Goal: Task Accomplishment & Management: Use online tool/utility

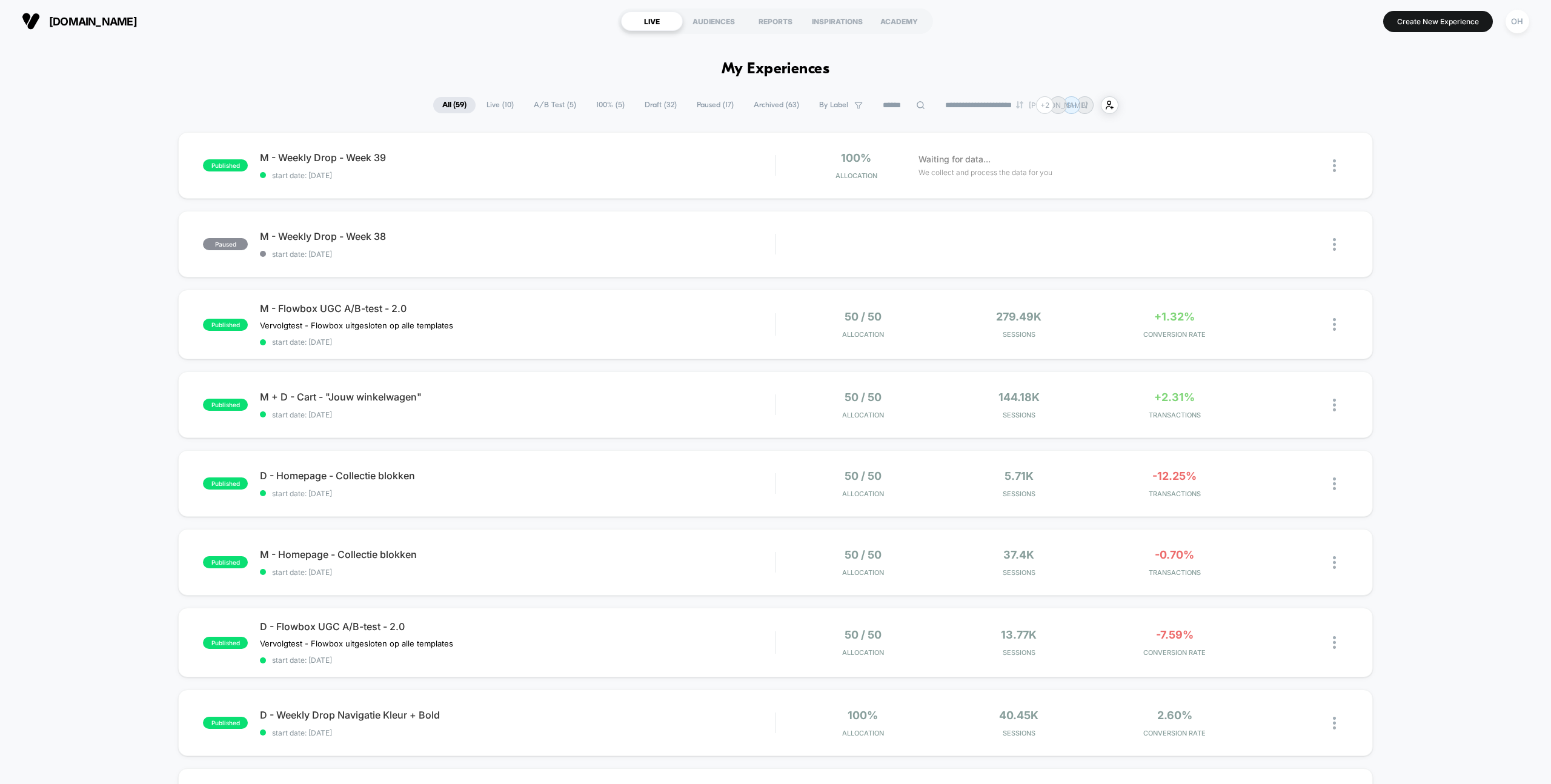
click at [1501, 135] on div "published M - Weekly Drop - Week 39 start date: [DATE] 100% Allocation Waiting …" at bounding box center [775, 631] width 1551 height 999
click at [1514, 10] on div "OH" at bounding box center [1518, 22] width 23 height 23
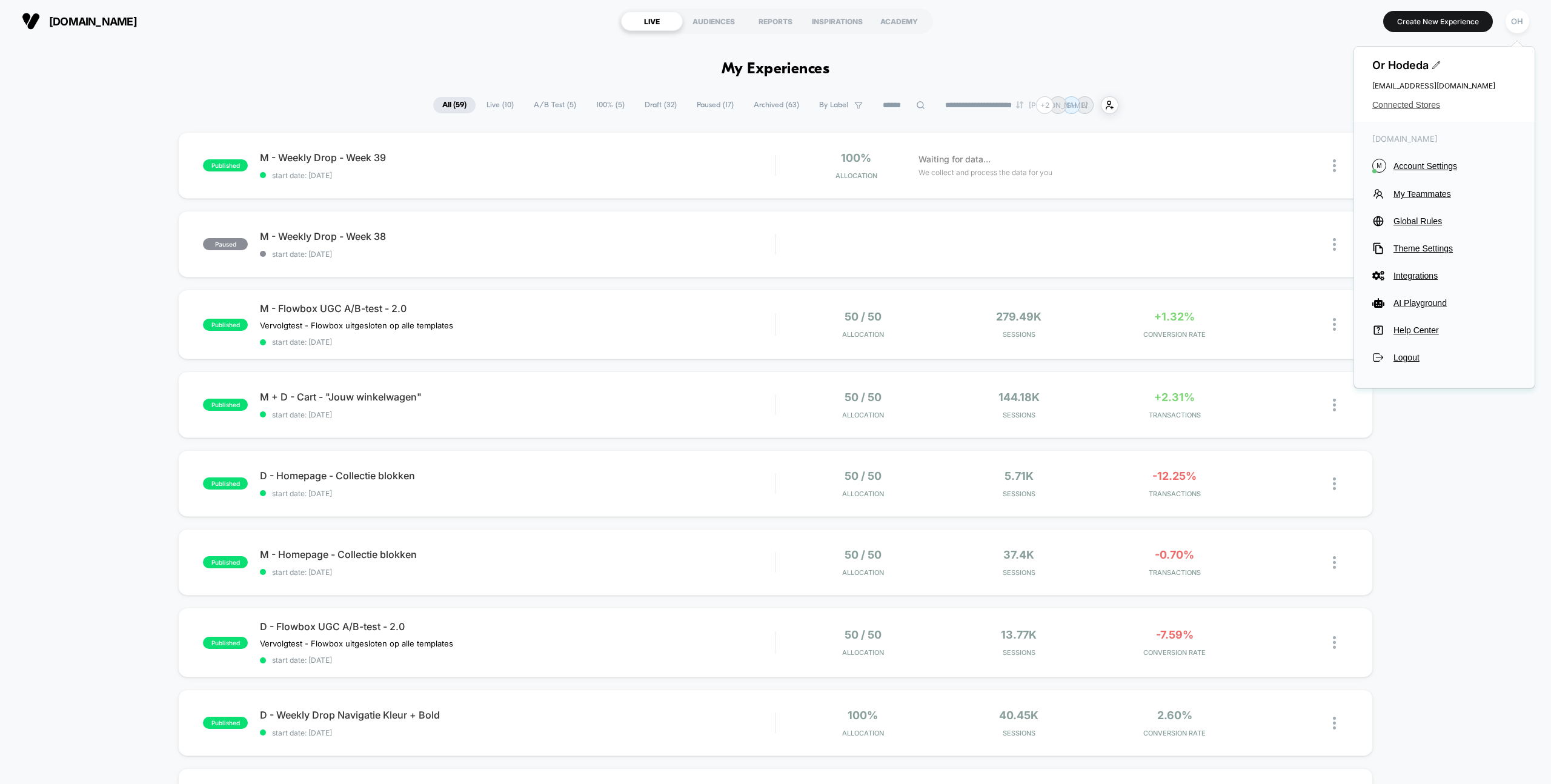
click at [1443, 103] on span "Connected Stores" at bounding box center [1445, 105] width 145 height 10
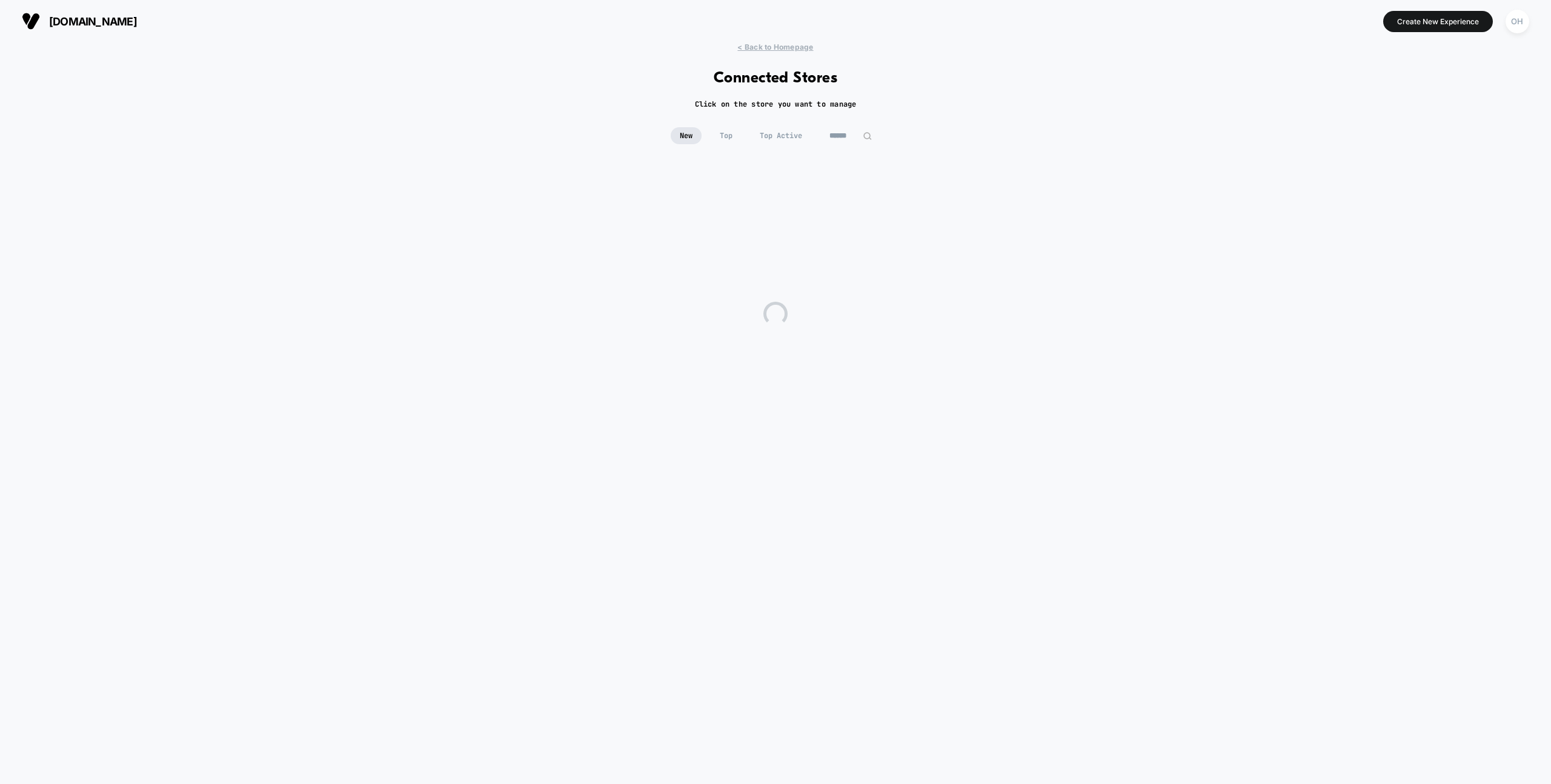
click at [854, 135] on input at bounding box center [851, 135] width 61 height 17
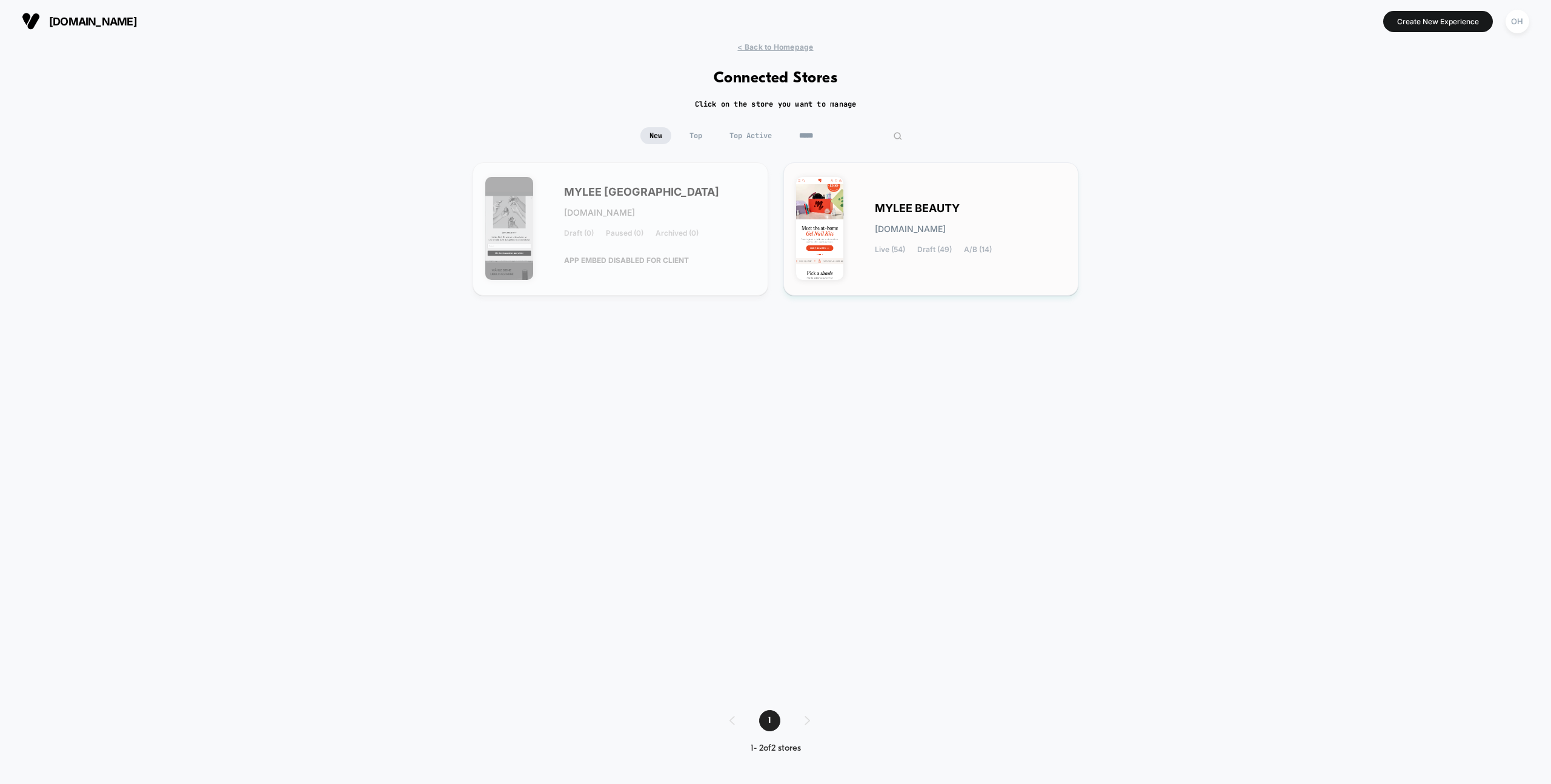
type input "*****"
click at [922, 205] on span "MYLEE BEAUTY" at bounding box center [917, 208] width 85 height 8
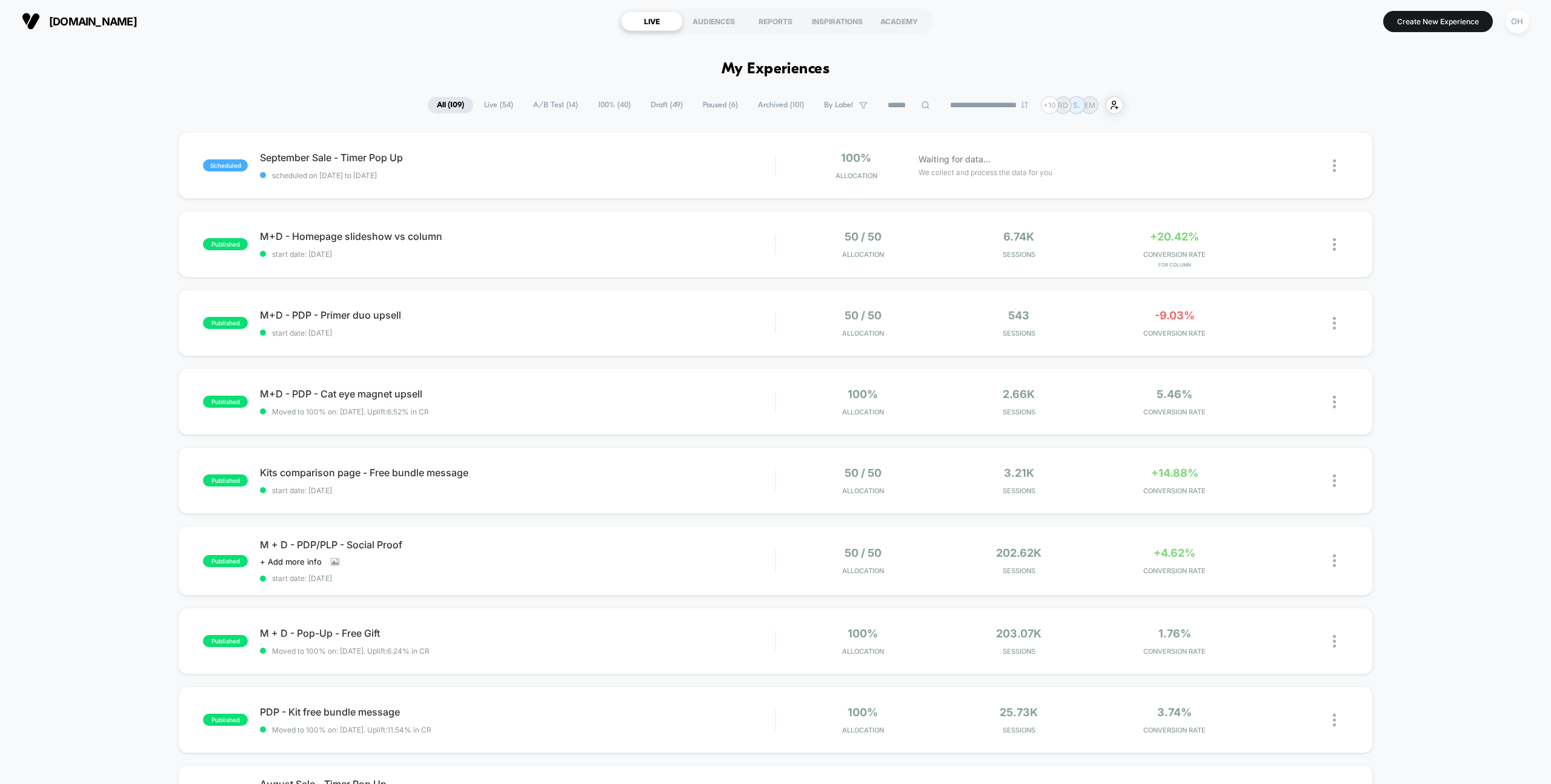
click at [1517, 37] on div "[DOMAIN_NAME] LIVE AUDIENCES REPORTS INSPIRATIONS ACADEMY Create New Experience…" at bounding box center [775, 21] width 1551 height 42
click at [1517, 28] on div "OH" at bounding box center [1518, 22] width 23 height 23
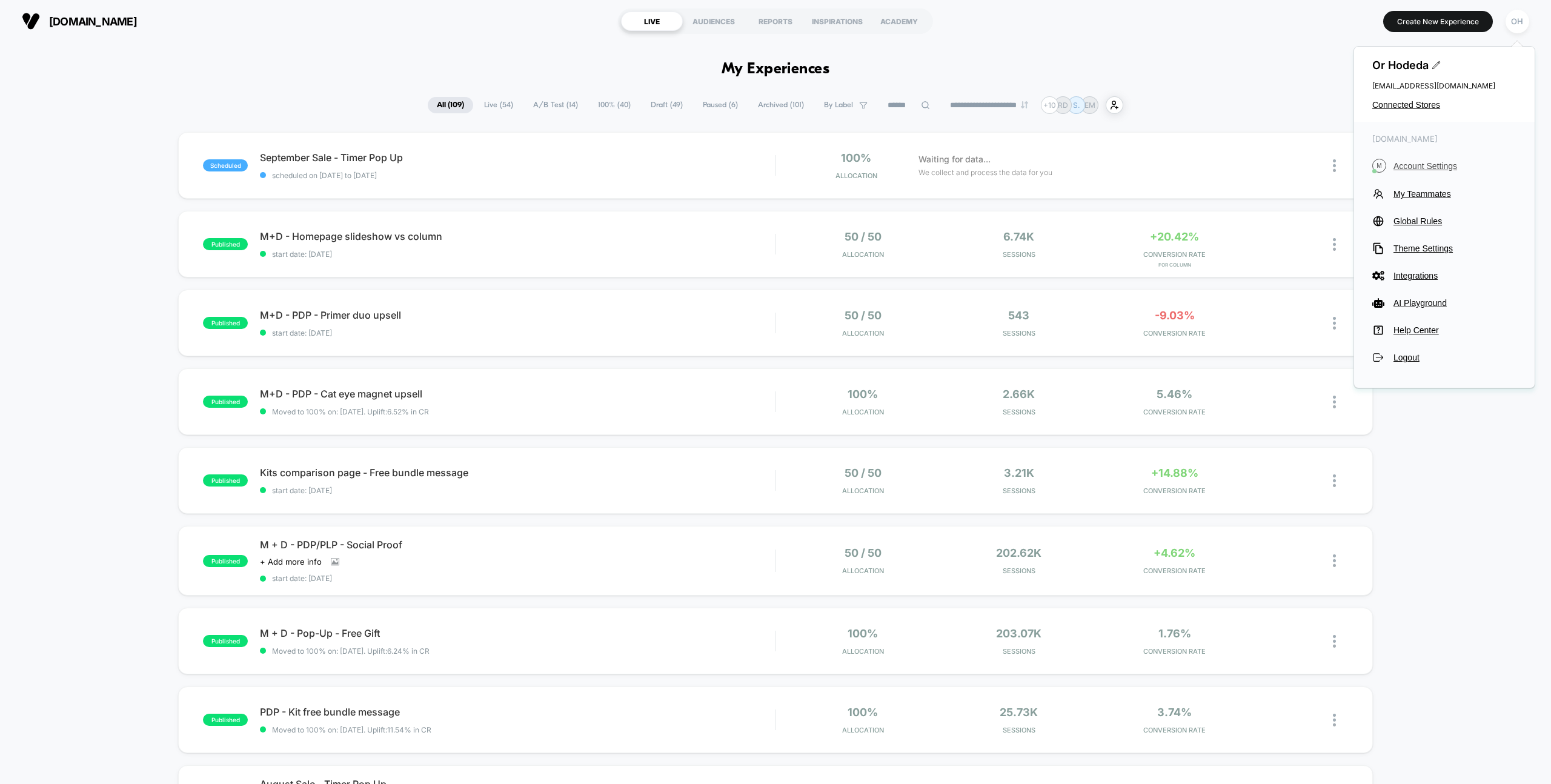
click at [1397, 163] on span "Account Settings" at bounding box center [1455, 166] width 123 height 10
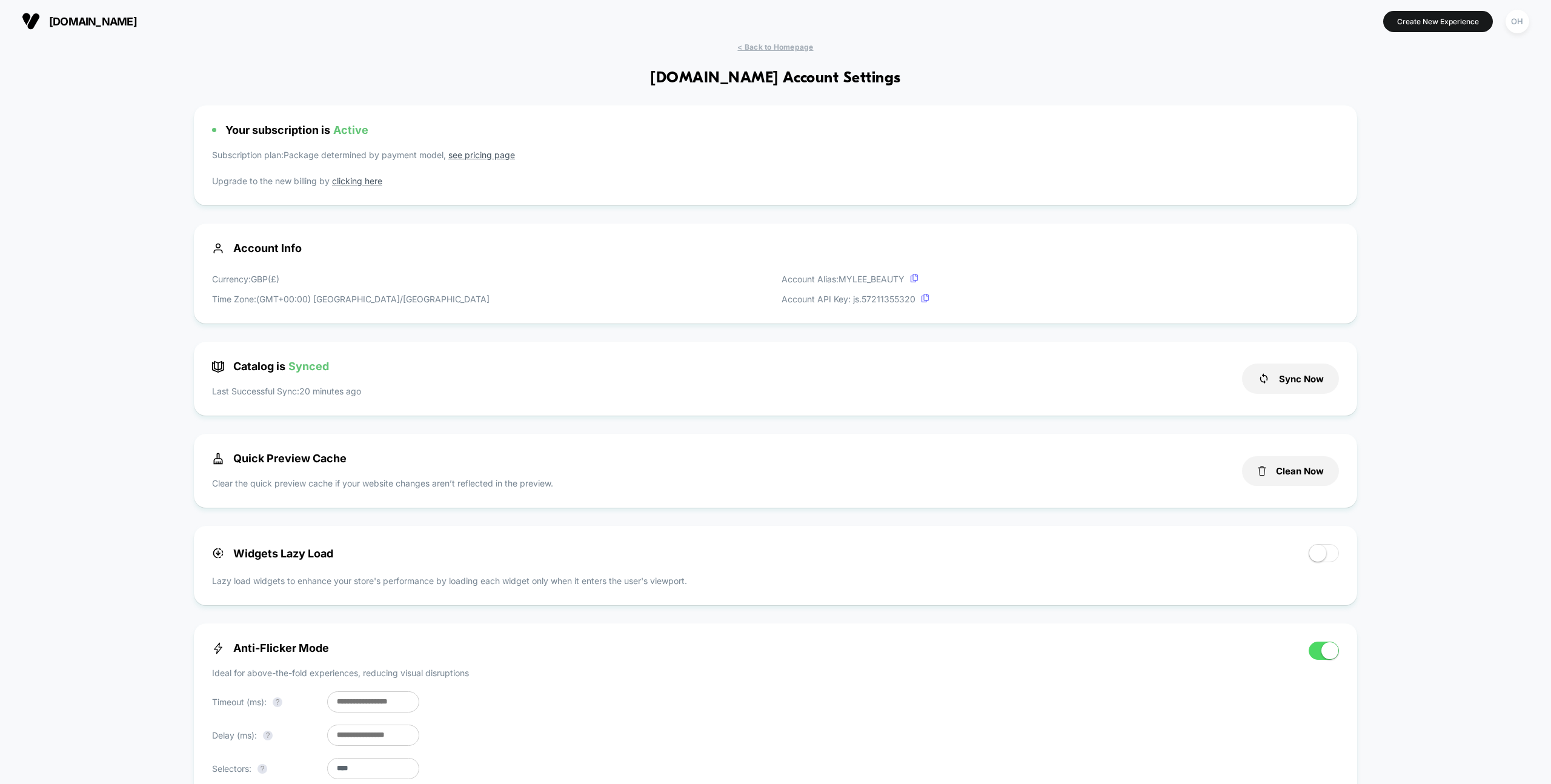
click at [761, 41] on div "[DOMAIN_NAME] Create New Experience [GEOGRAPHIC_DATA]" at bounding box center [775, 21] width 1551 height 42
click at [1417, 11] on button "Create New Experience" at bounding box center [1438, 22] width 110 height 22
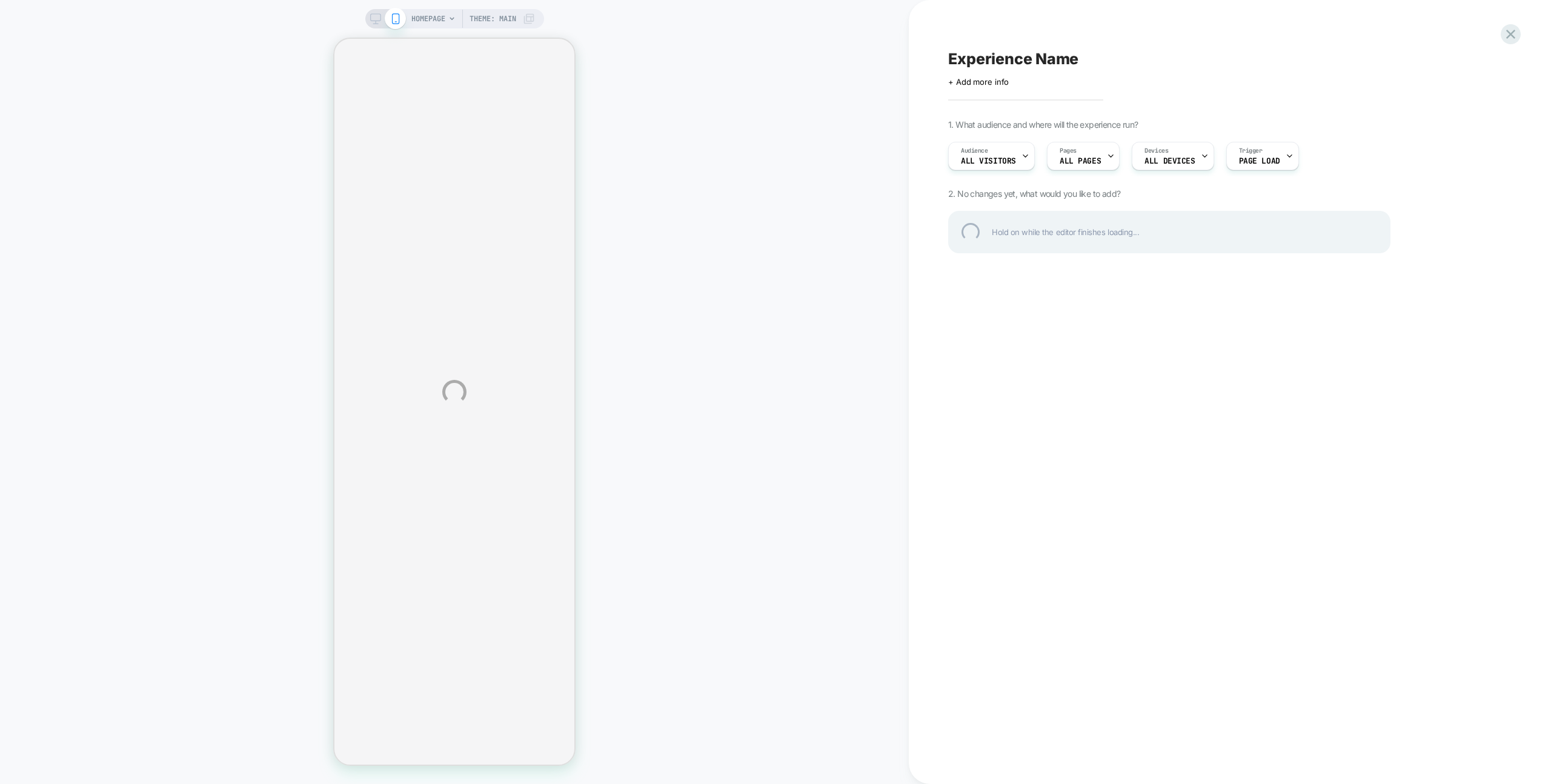
click at [894, 217] on div "HOMEPAGE Theme: MAIN Experience Name Click to edit experience details + Add mor…" at bounding box center [775, 392] width 1551 height 784
click at [974, 63] on div "Experience Name" at bounding box center [1169, 59] width 442 height 18
click at [1019, 61] on div at bounding box center [1169, 59] width 442 height 18
click at [1022, 60] on div at bounding box center [1169, 59] width 442 height 18
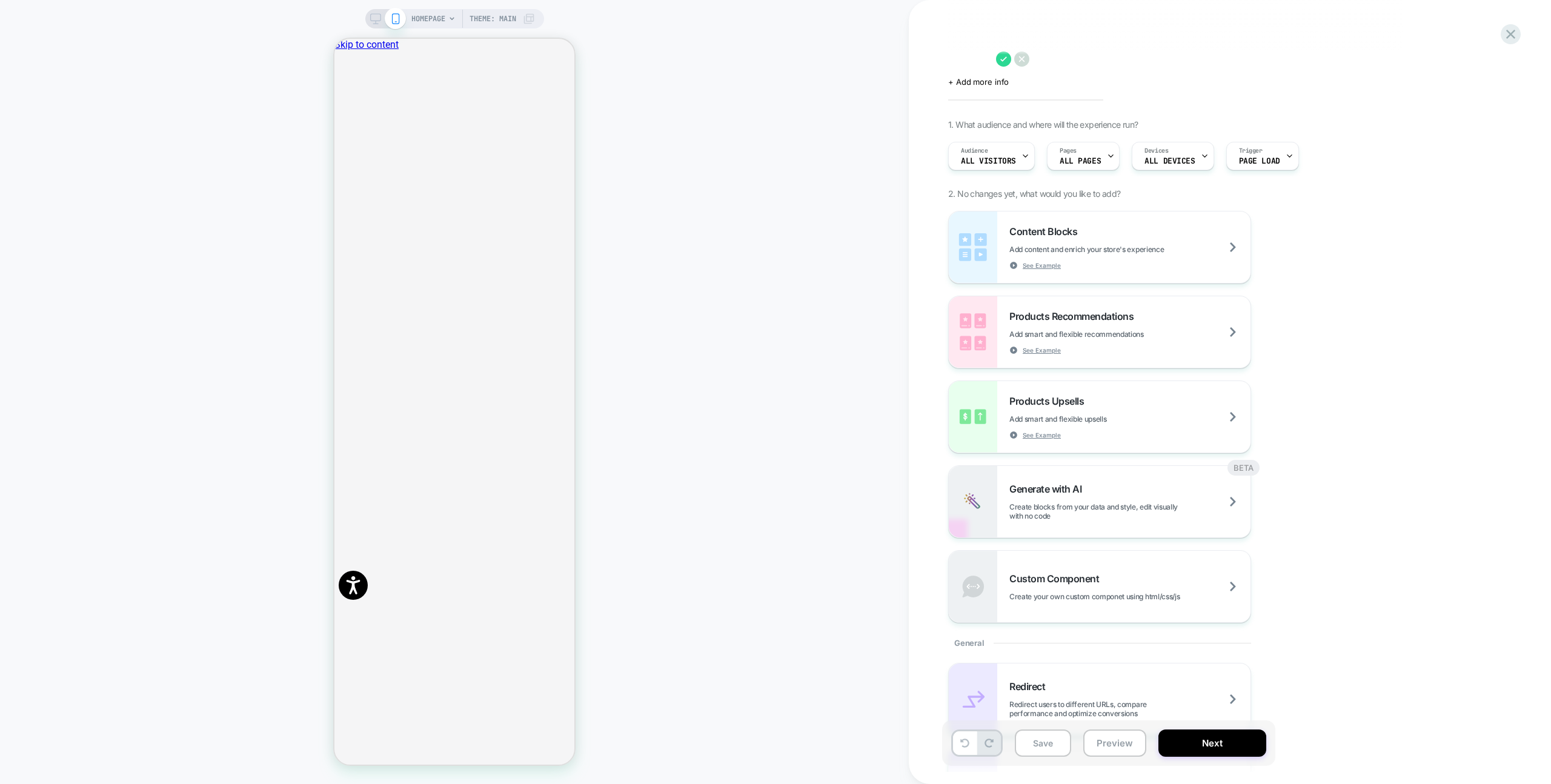
click at [1022, 60] on icon at bounding box center [1022, 59] width 15 height 15
click at [344, 91] on button "Close" at bounding box center [340, 97] width 10 height 12
click at [1085, 142] on div "Pages ALL PAGES" at bounding box center [1080, 155] width 66 height 27
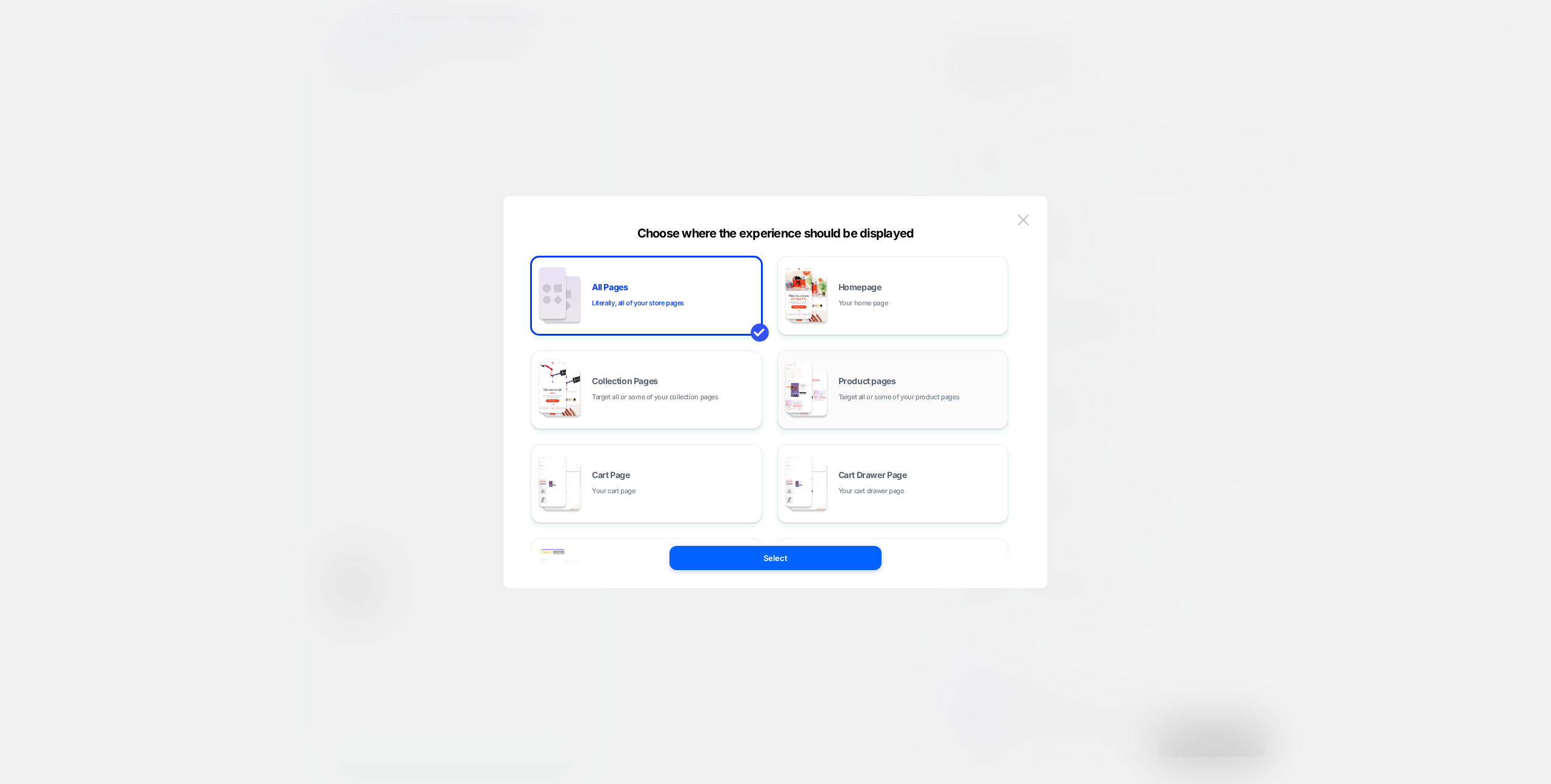
click at [822, 362] on div "Product pages Target all or some of your product pages" at bounding box center [893, 390] width 218 height 66
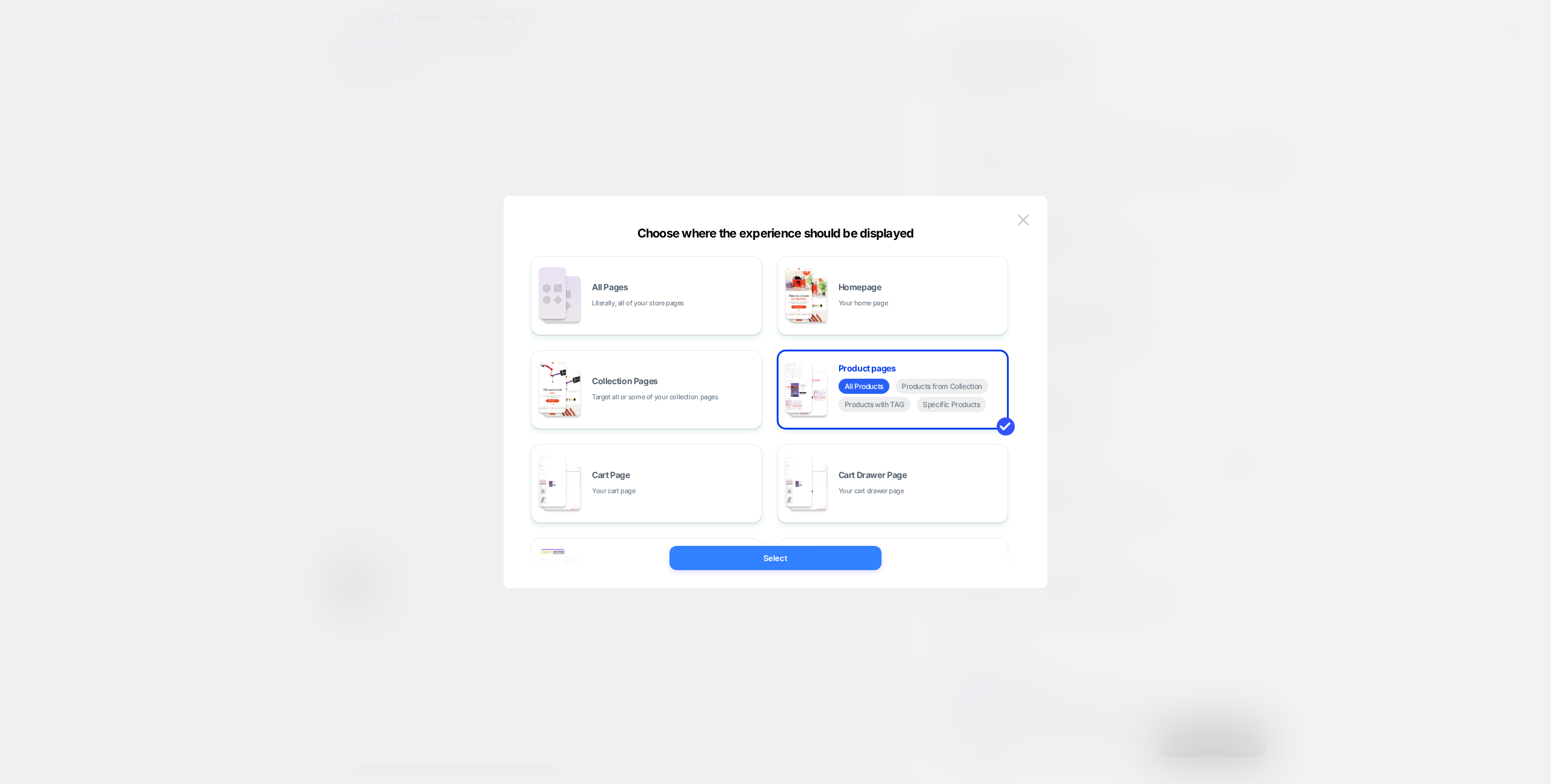
click at [819, 558] on button "Select" at bounding box center [775, 557] width 212 height 24
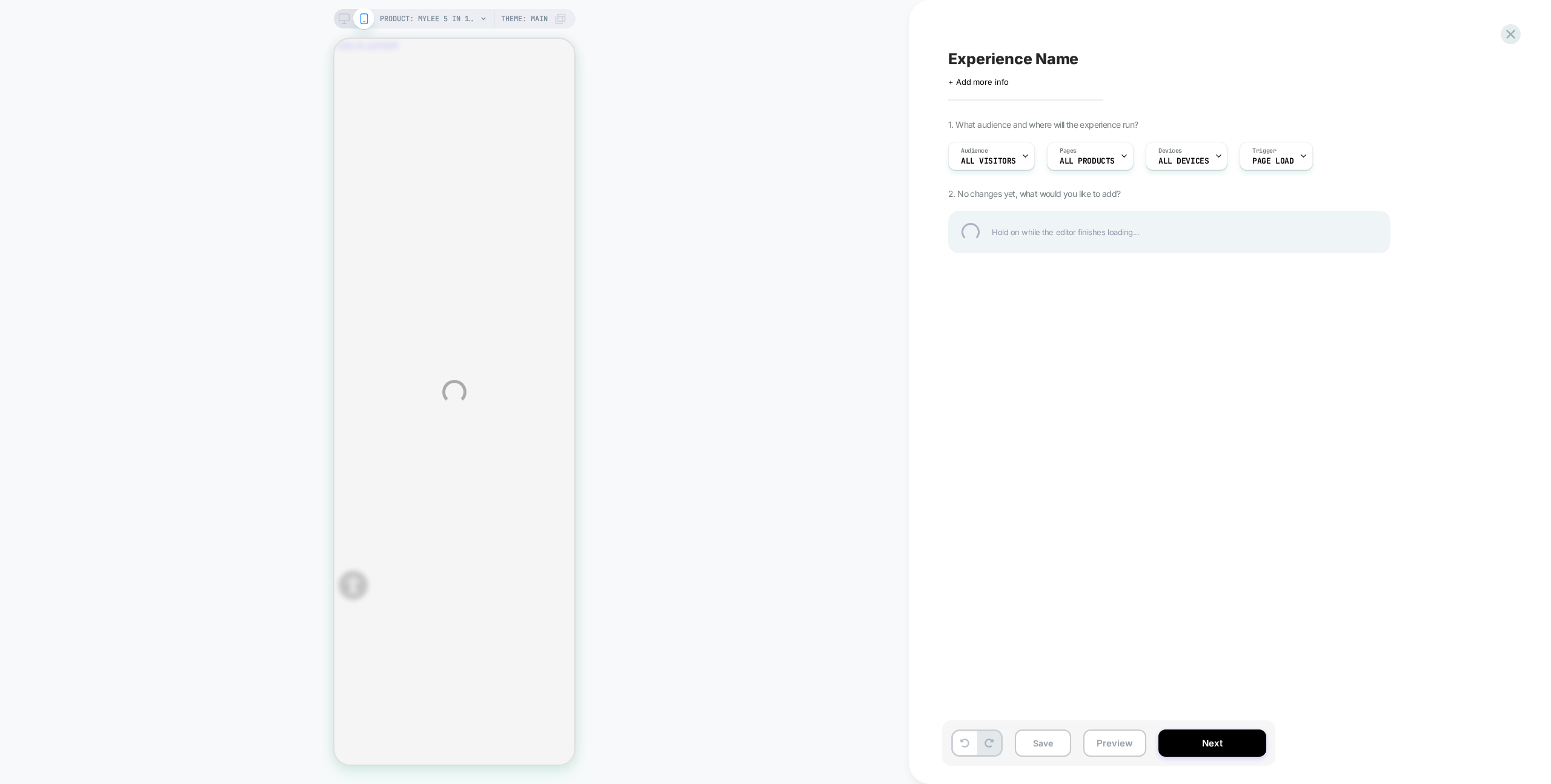
scroll to position [0, 720]
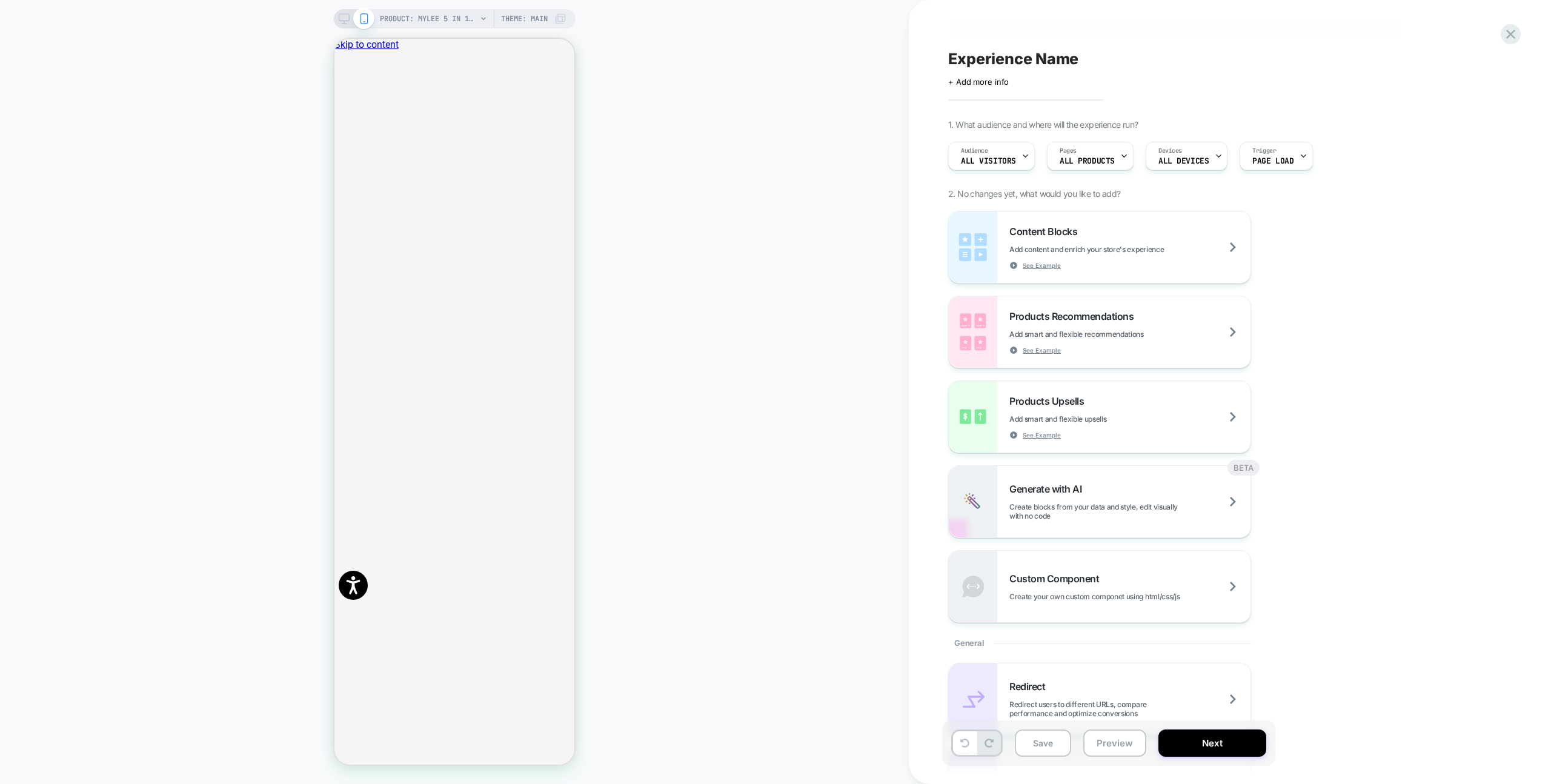
click at [1135, 737] on button "Preview" at bounding box center [1115, 742] width 63 height 27
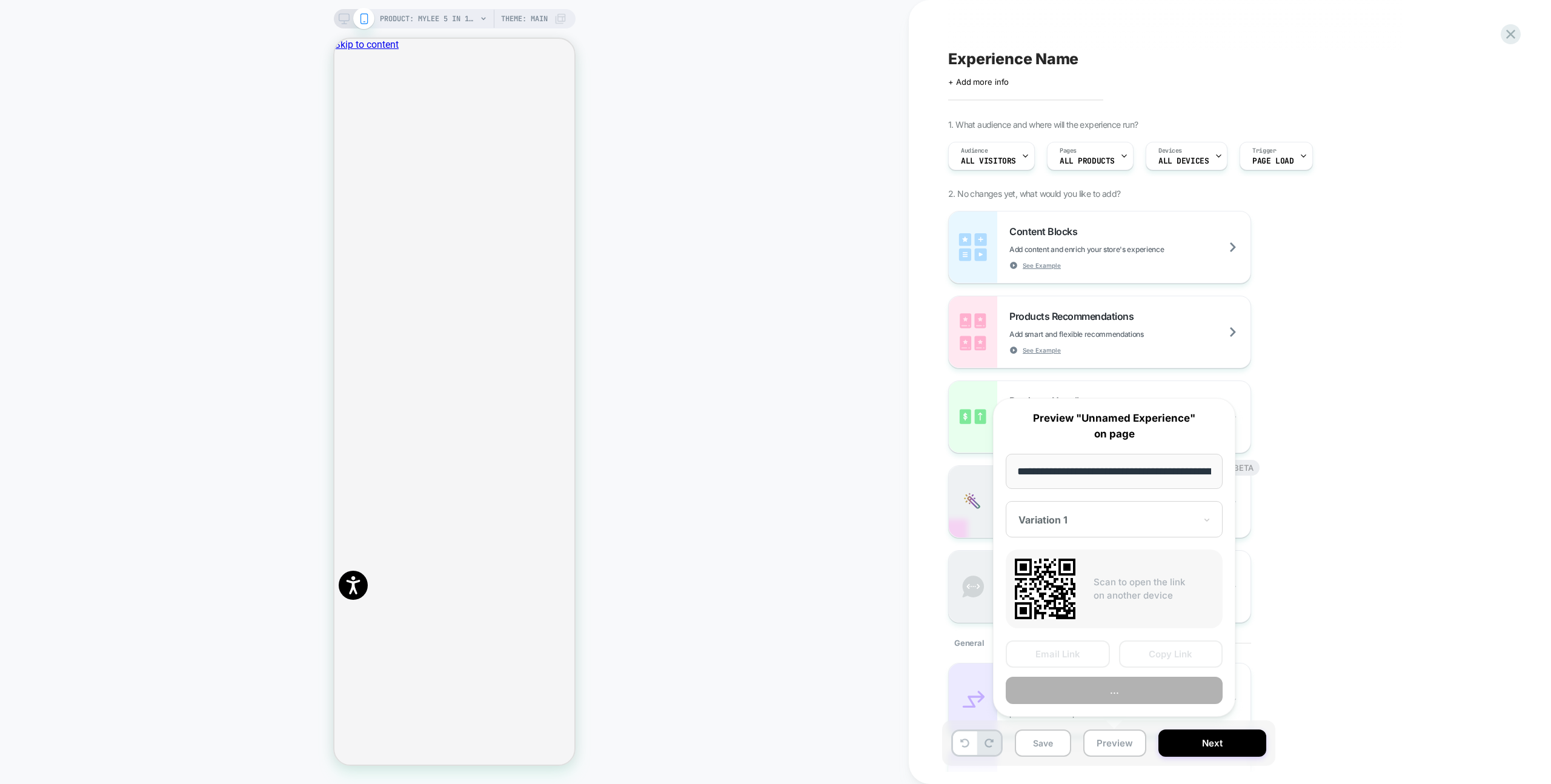
scroll to position [0, 234]
click at [1174, 657] on button "Copy Link" at bounding box center [1171, 654] width 104 height 27
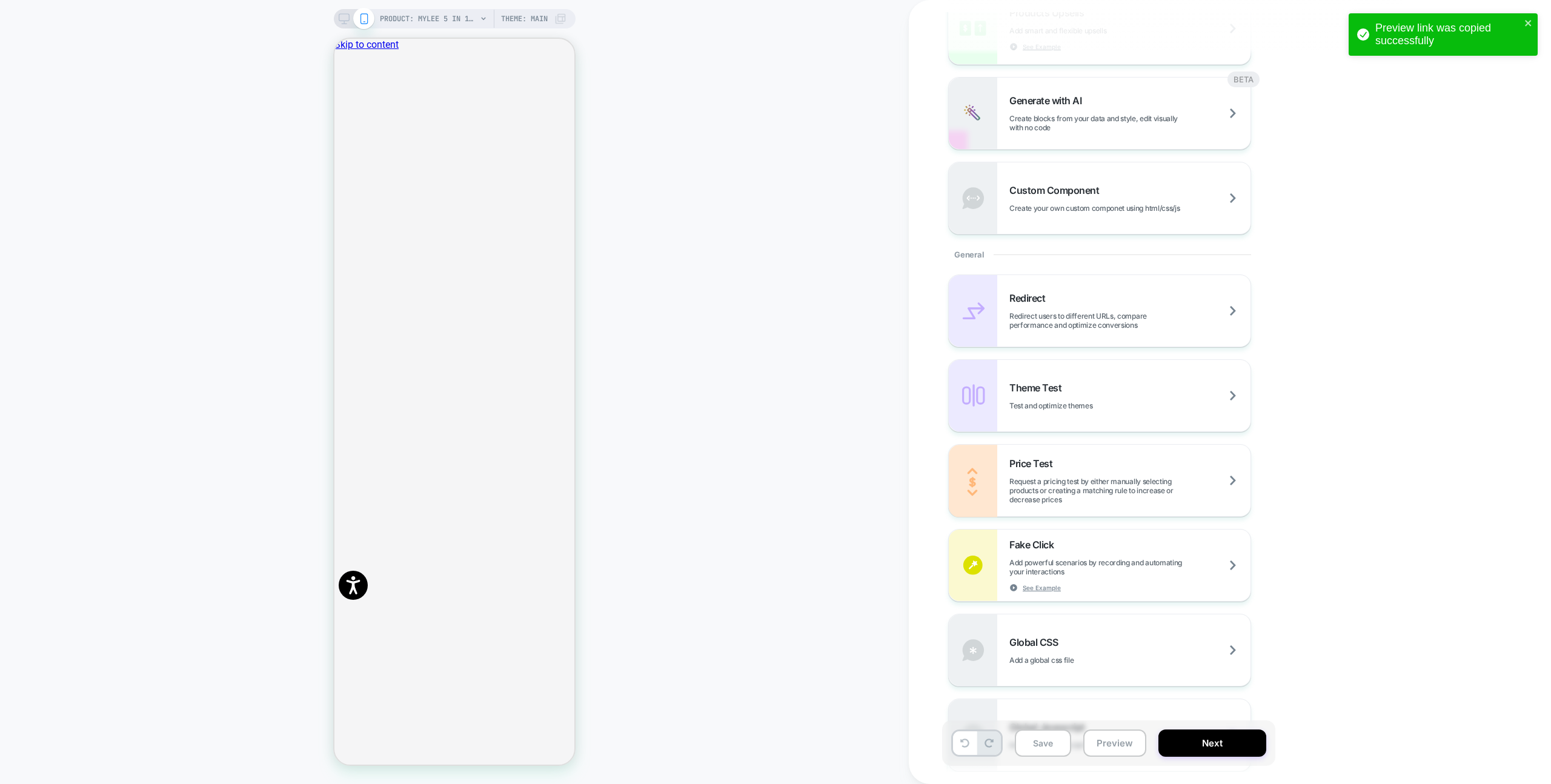
scroll to position [525, 0]
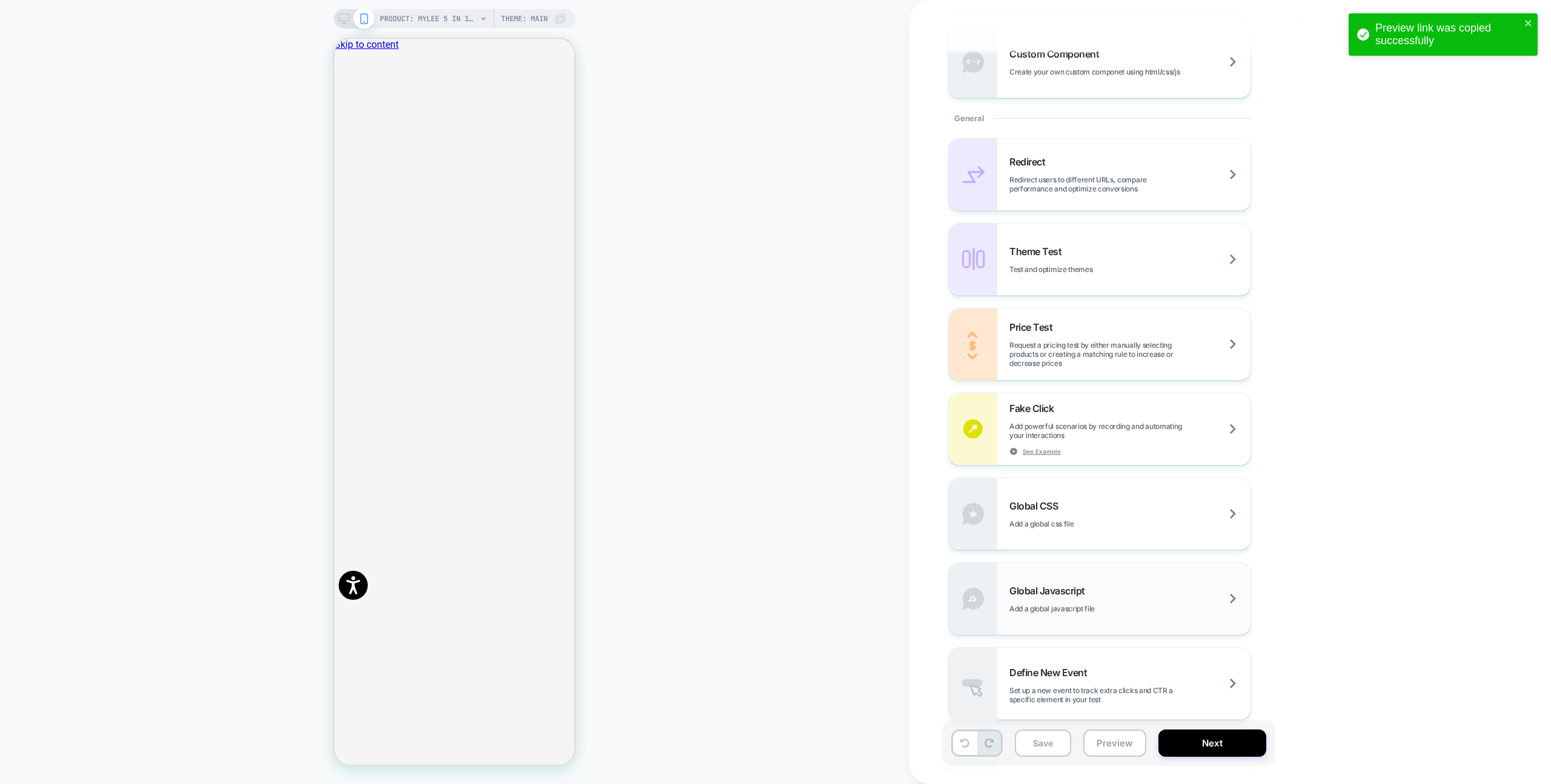
click at [1095, 625] on div "Global Javascript Add a global javascript file" at bounding box center [1099, 599] width 302 height 71
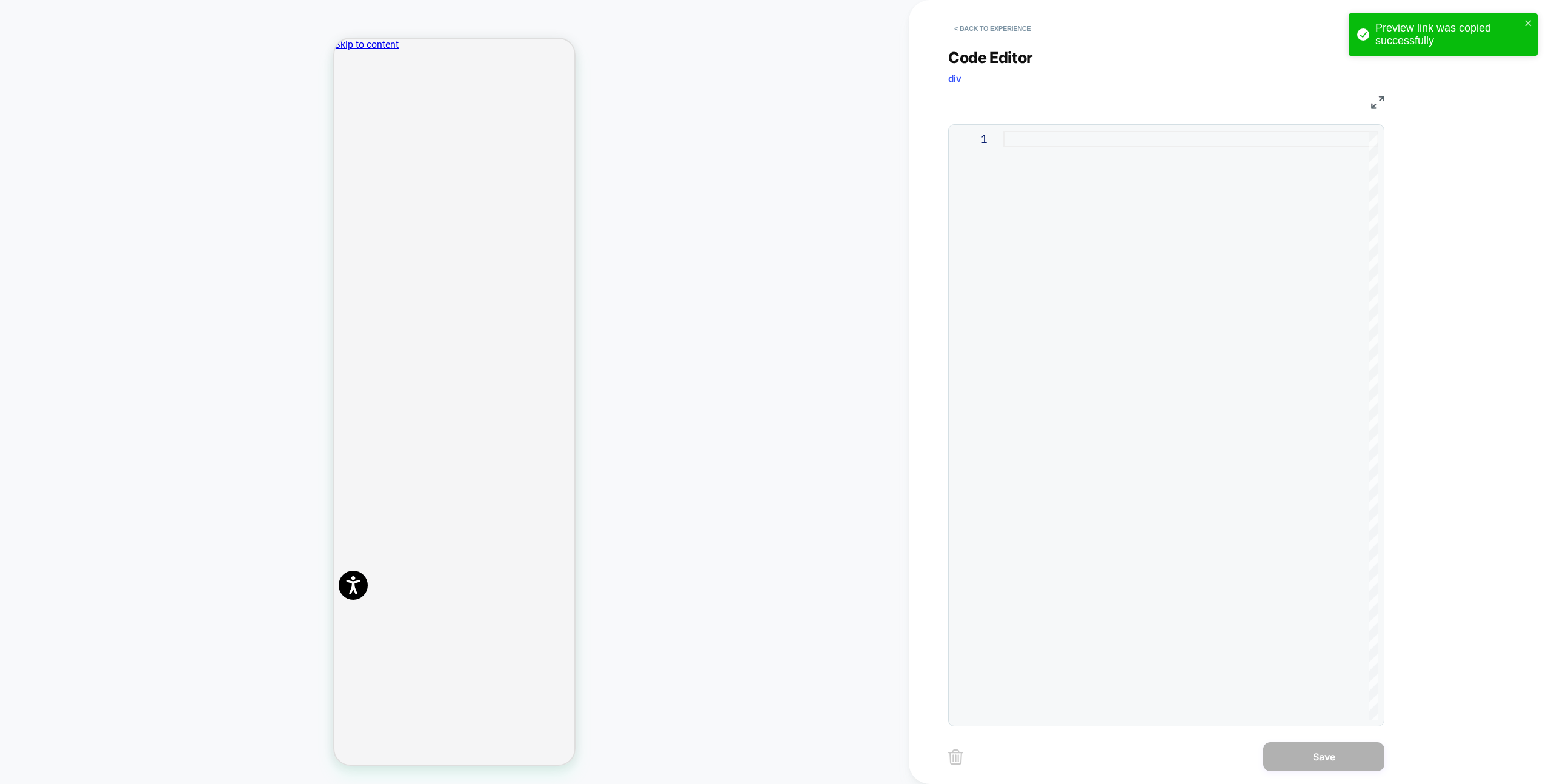
click at [1124, 563] on div at bounding box center [1190, 425] width 375 height 589
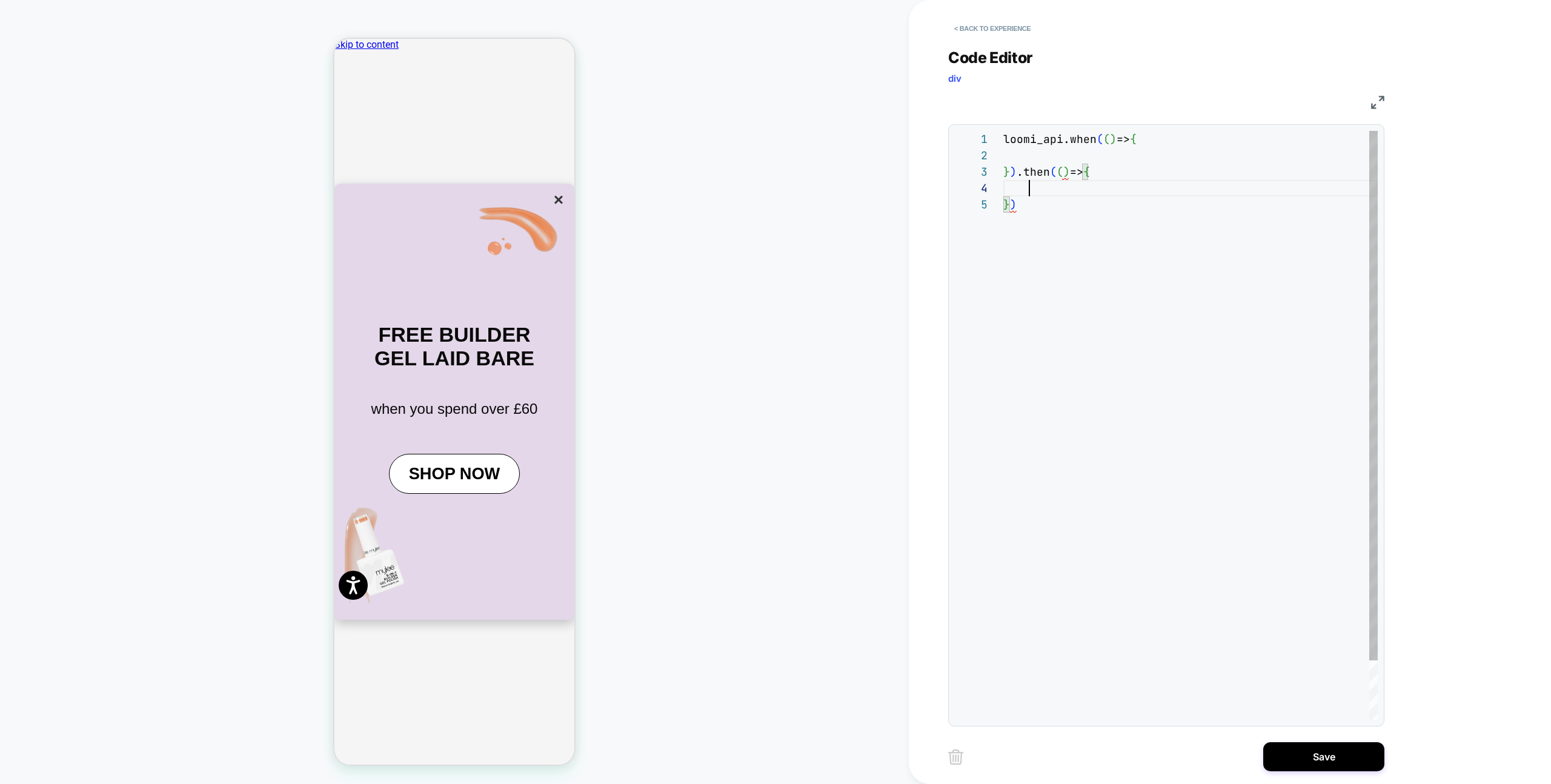
scroll to position [49, 26]
click at [550, 210] on button "×" at bounding box center [558, 199] width 17 height 21
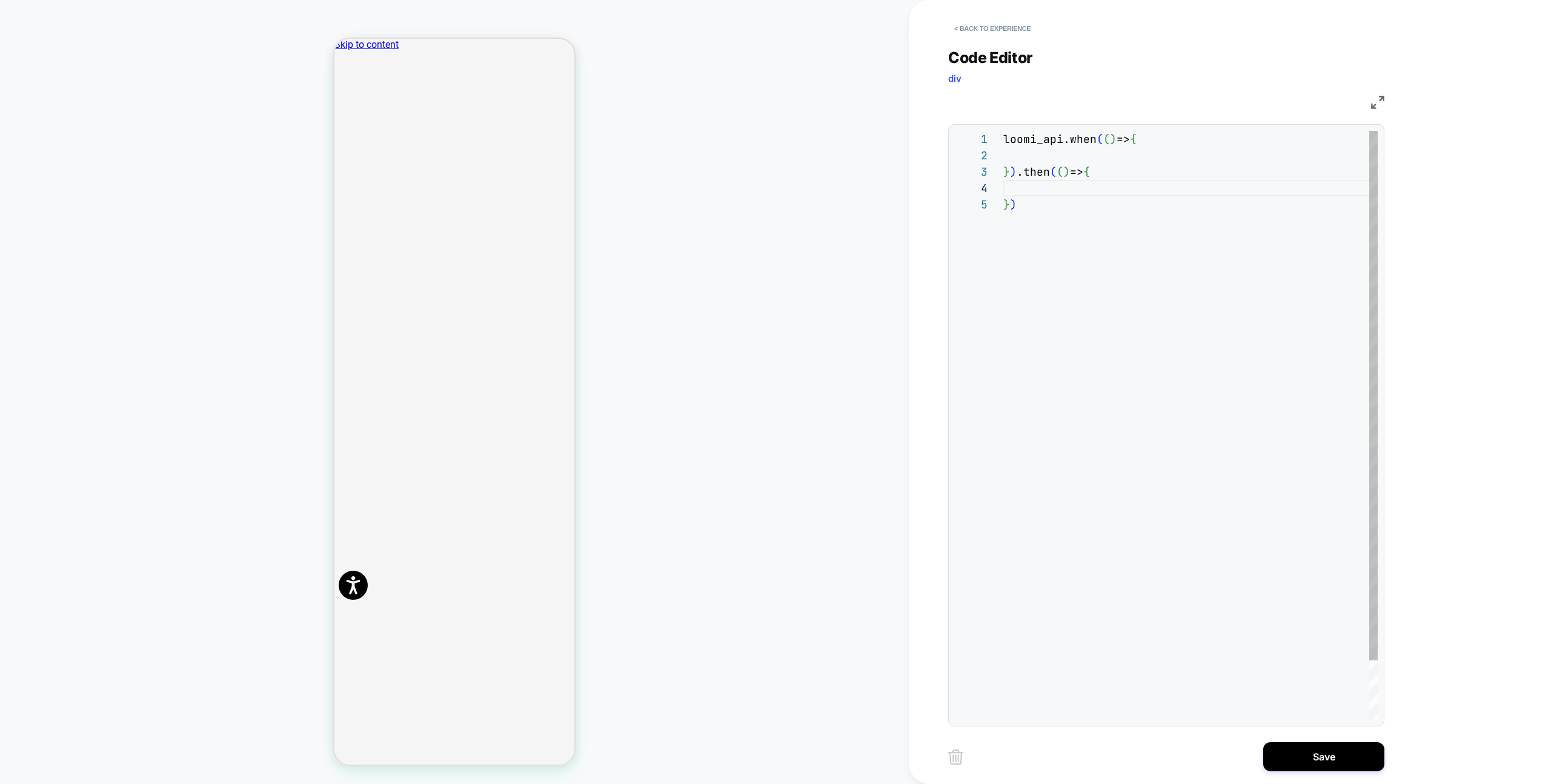
click at [1135, 162] on div "loomi_api.when ( ( ) => { } ) .then ( ( ) => { } )" at bounding box center [1190, 458] width 375 height 654
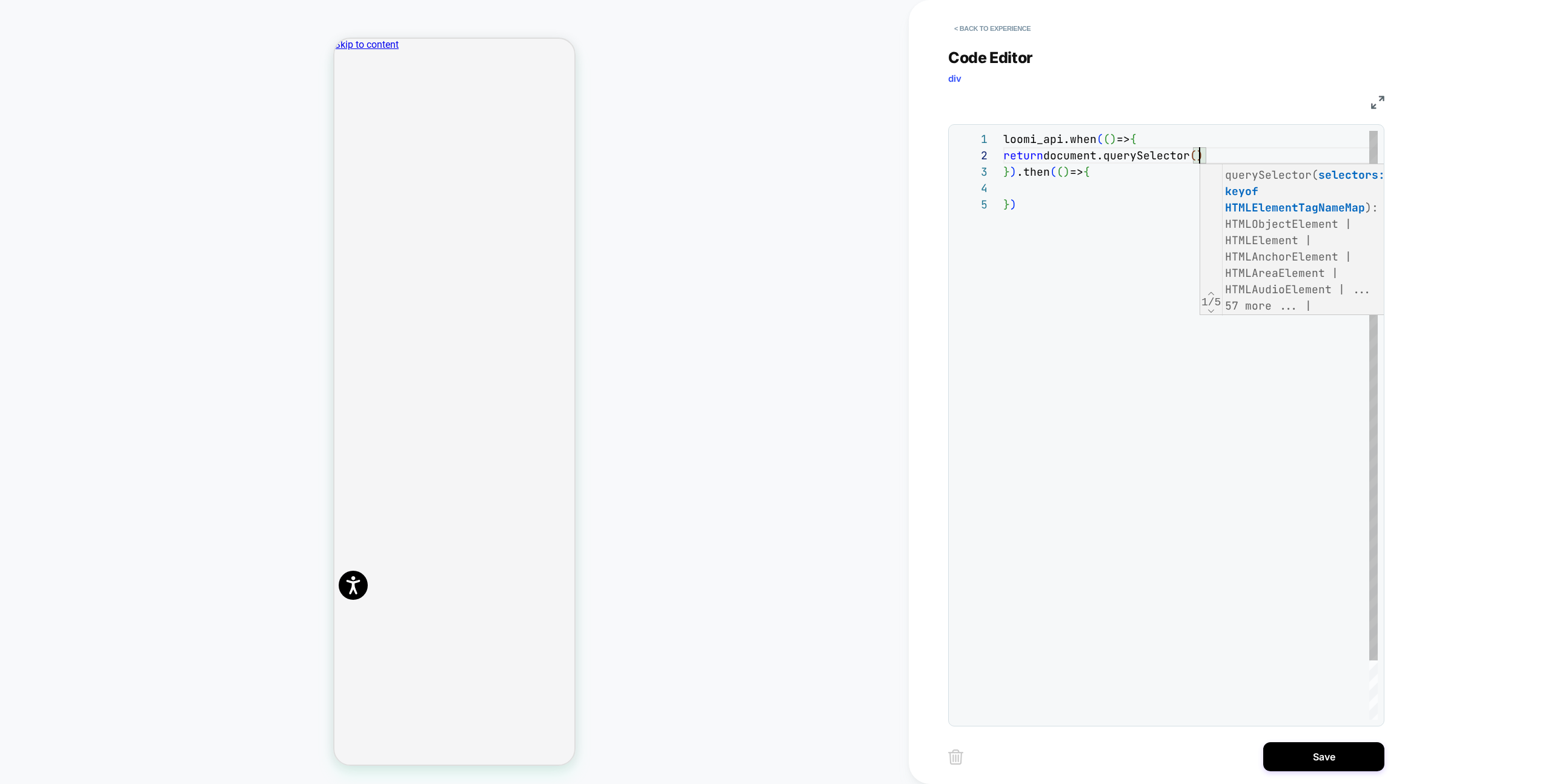
scroll to position [17, 203]
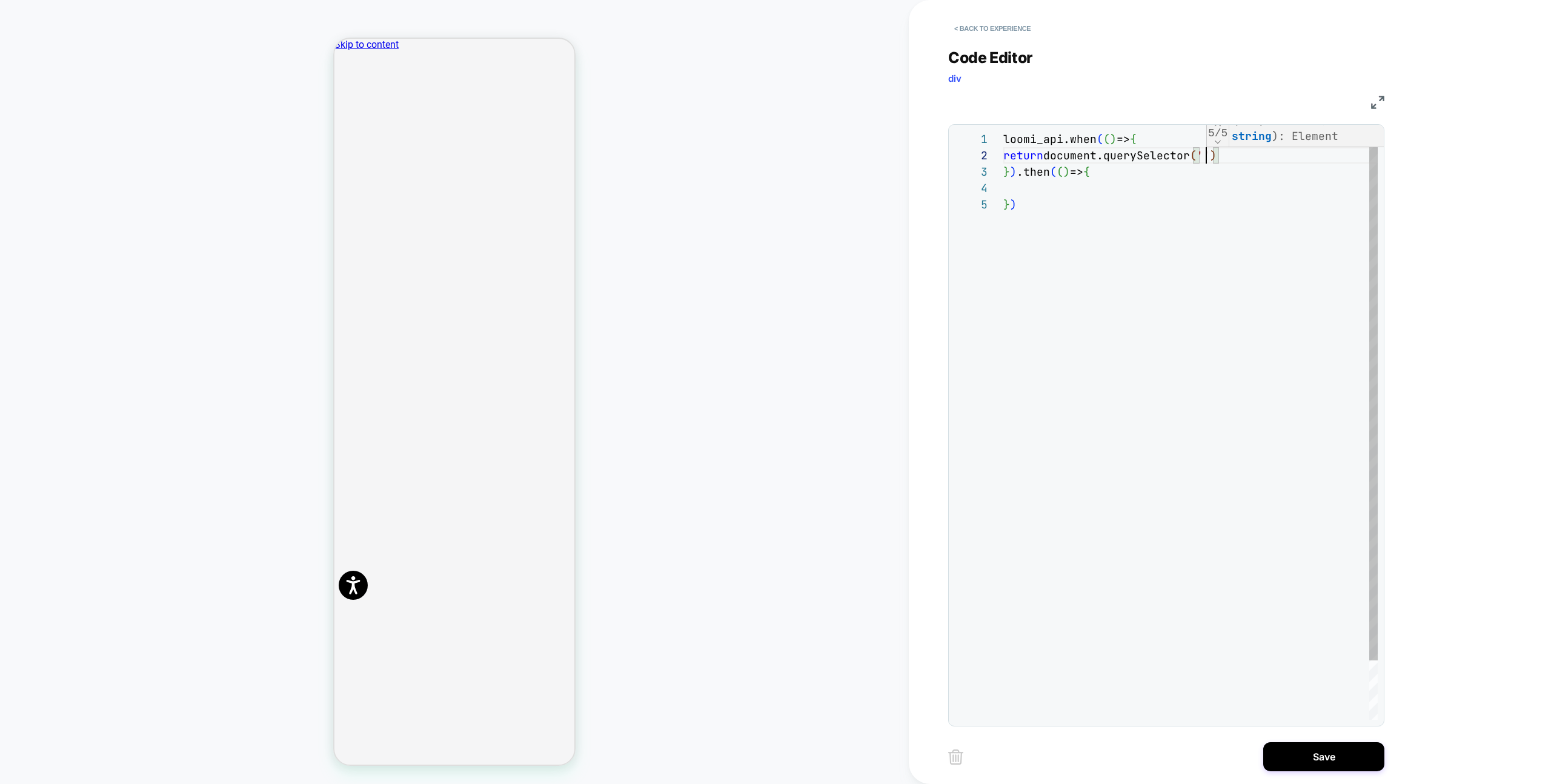
click at [1168, 187] on div "loomi_api.when ( ( ) => { return document.querySelector ( ' ' ) } ) .then ( ( )…" at bounding box center [1190, 458] width 375 height 654
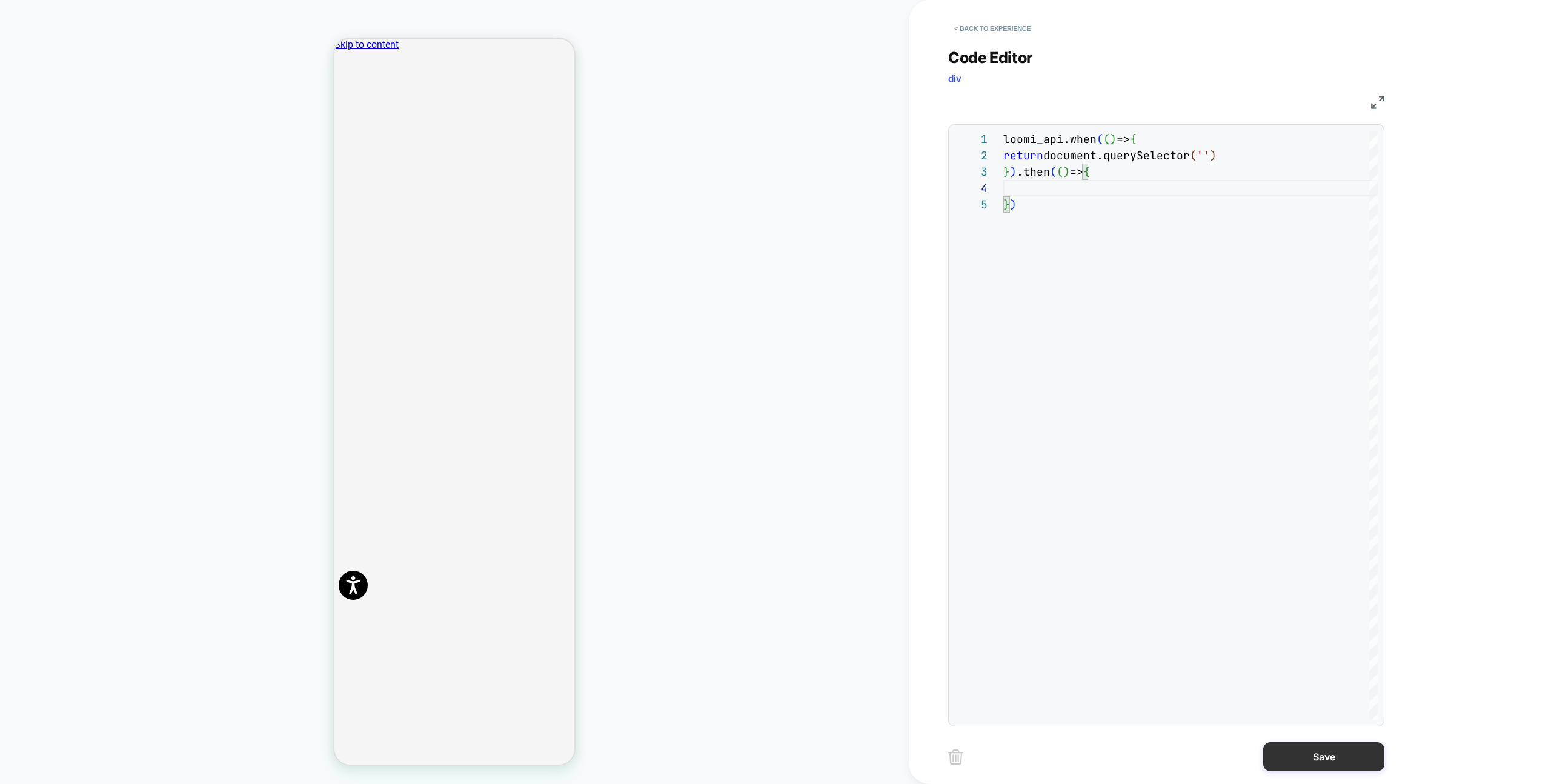
type textarea "**********"
click at [1307, 762] on button "Save" at bounding box center [1324, 756] width 121 height 29
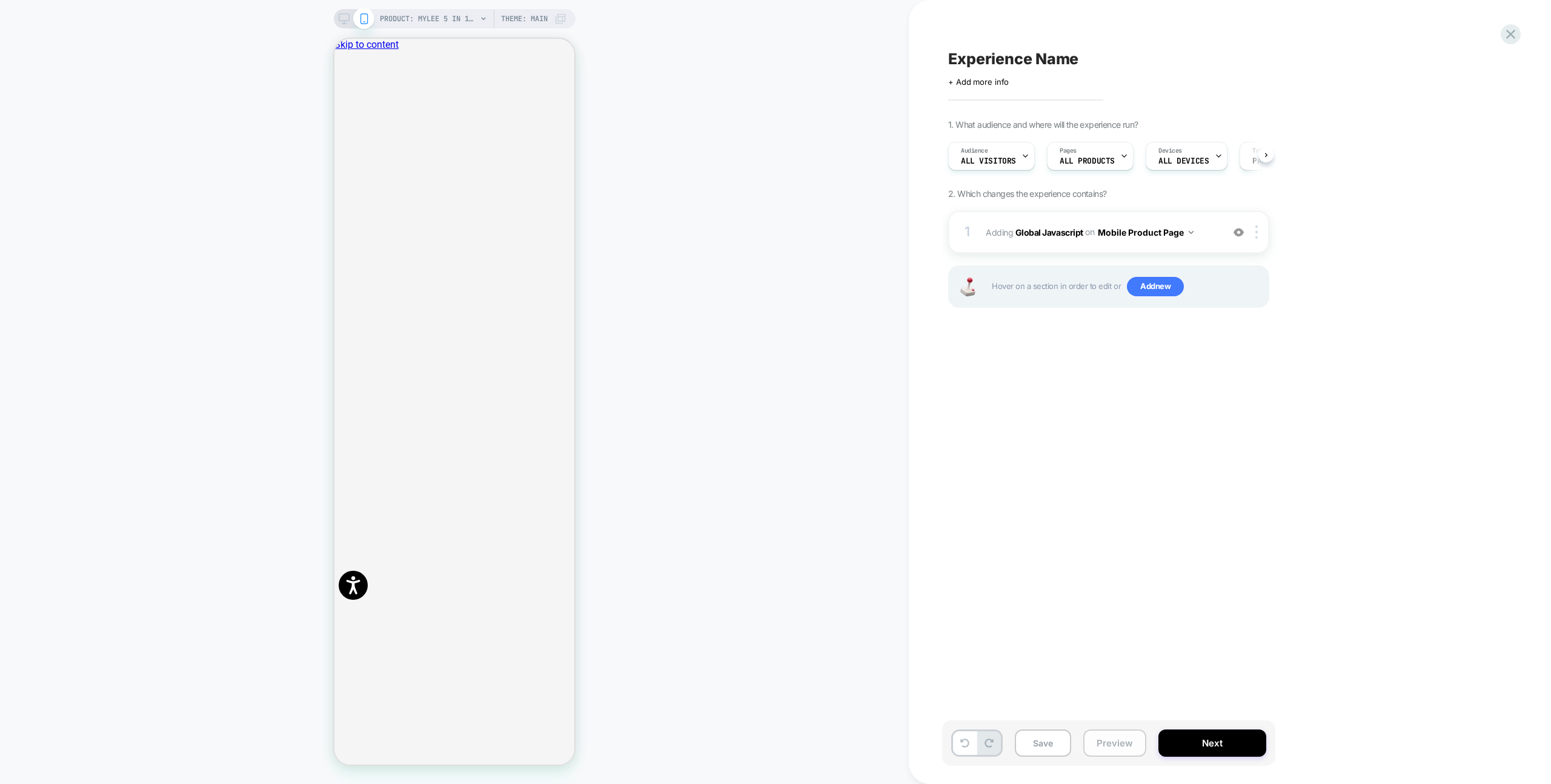
click at [1136, 733] on button "Preview" at bounding box center [1115, 742] width 63 height 27
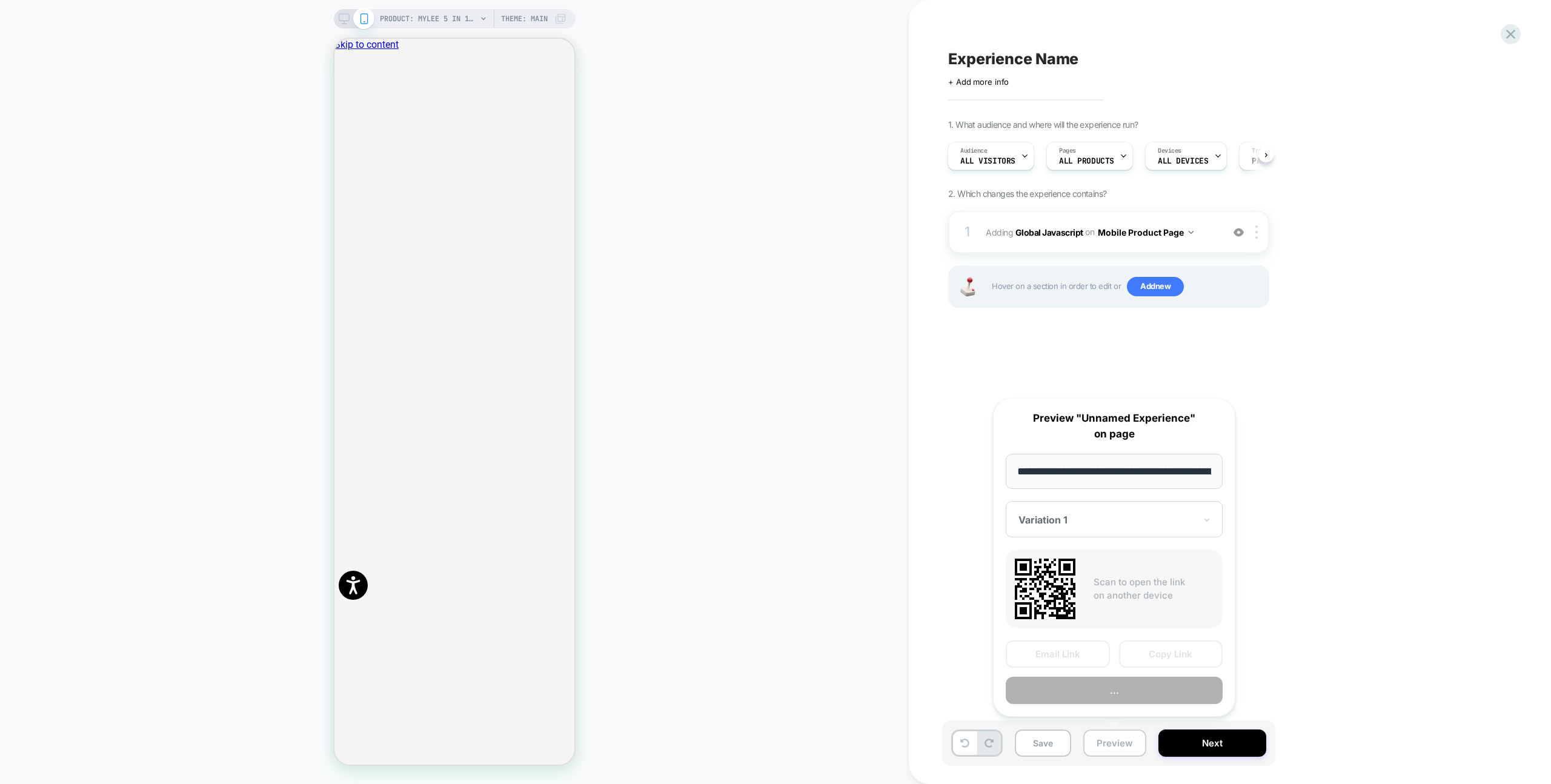
scroll to position [0, 234]
click at [1136, 699] on button "Preview" at bounding box center [1114, 690] width 217 height 27
